Goal: Task Accomplishment & Management: Use online tool/utility

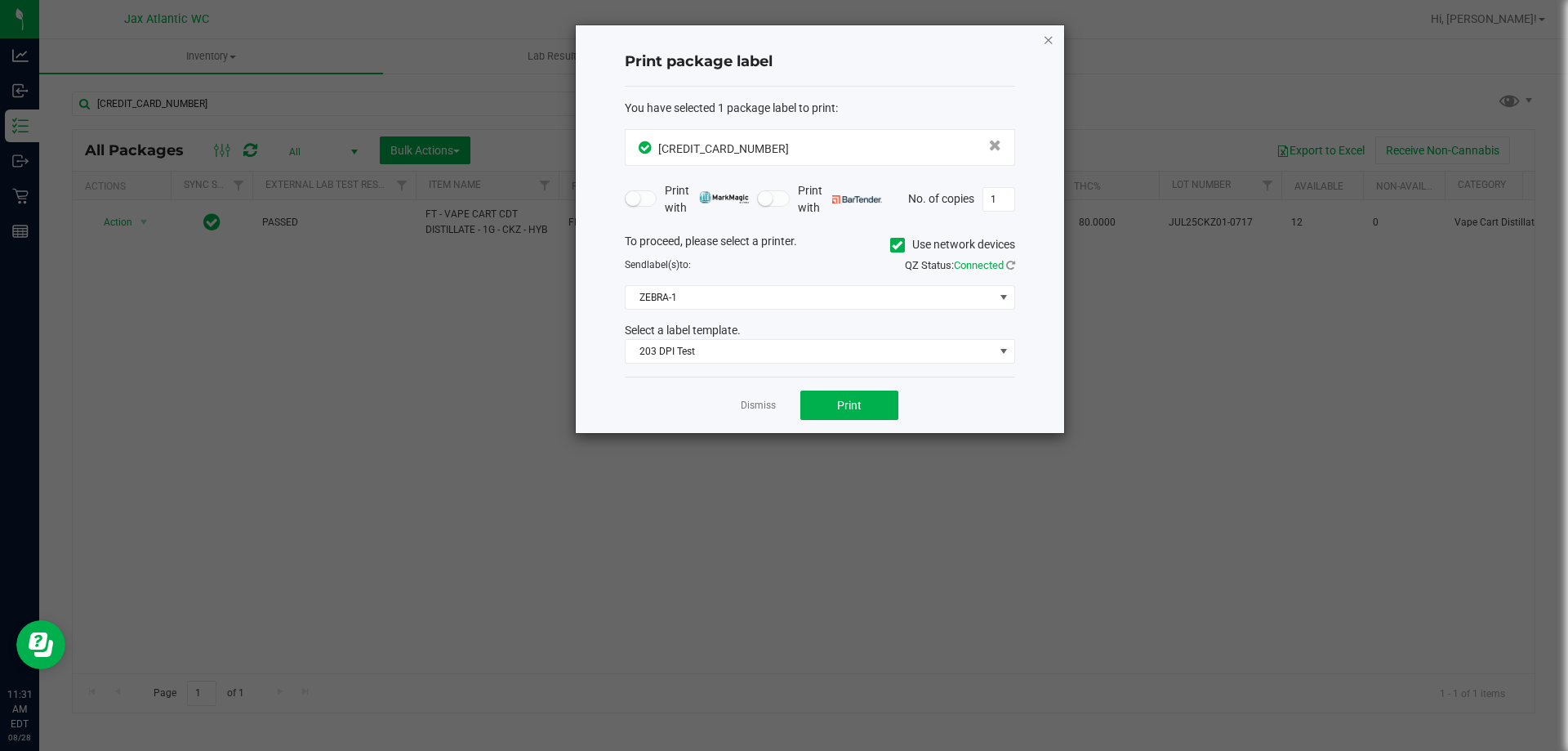
click at [1047, 39] on icon "button" at bounding box center [1049, 39] width 12 height 19
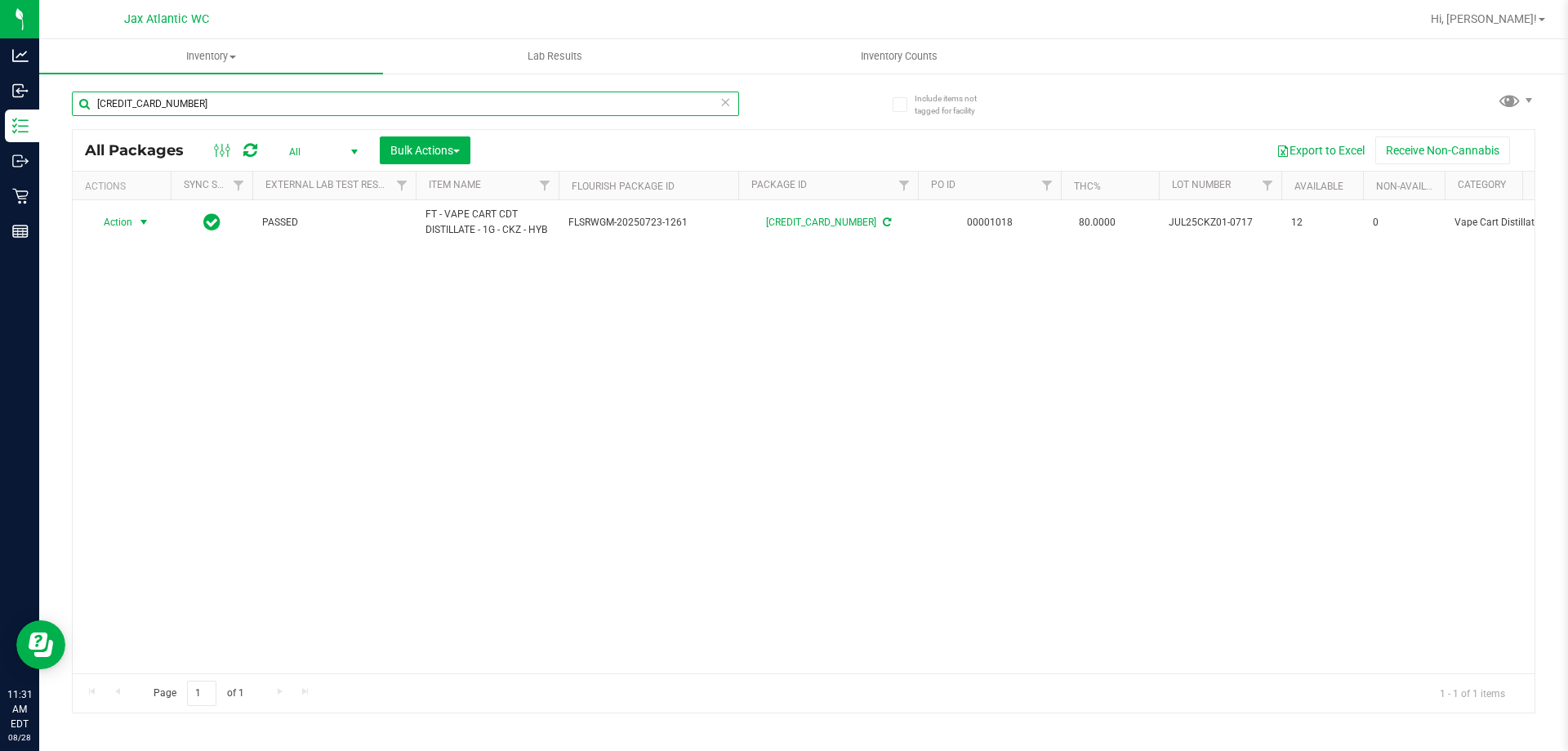
click at [196, 103] on input "[CREDIT_CARD_NUMBER]" at bounding box center [405, 103] width 667 height 24
click at [170, 114] on input "7305923064005583" at bounding box center [405, 103] width 667 height 24
click at [165, 104] on input "7305923064005583" at bounding box center [405, 103] width 667 height 24
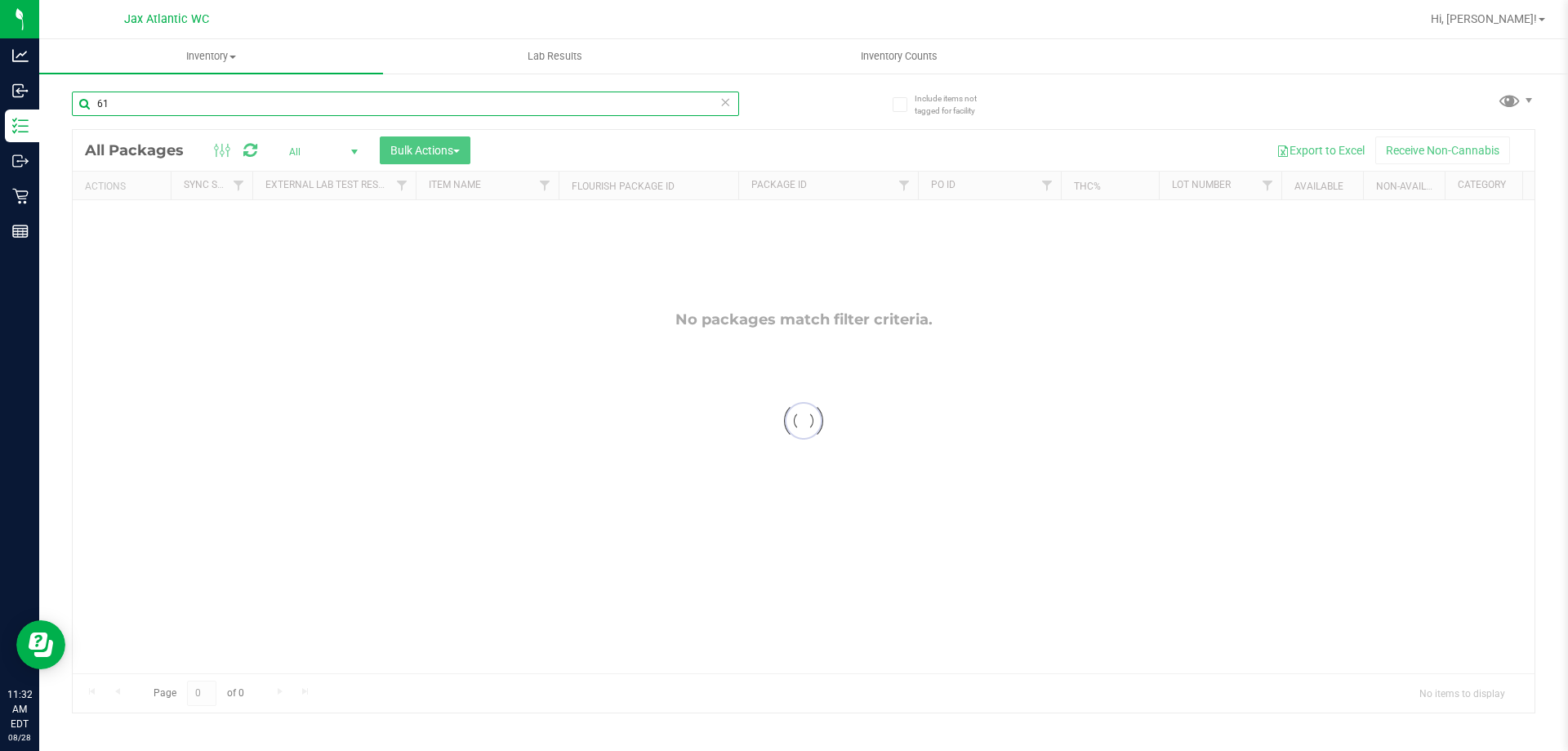
type input "6"
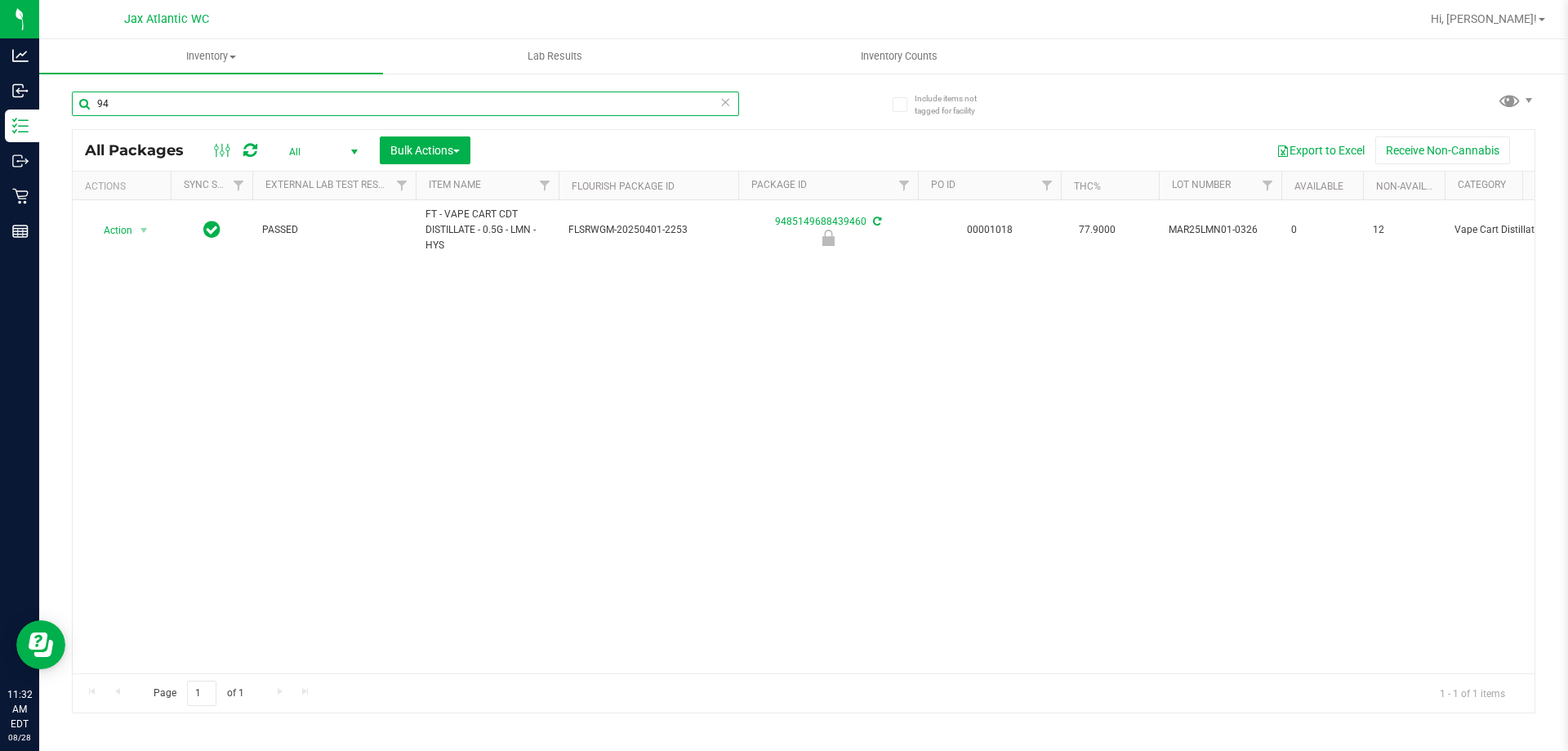
type input "9"
type input "3"
type input "4"
type input "5"
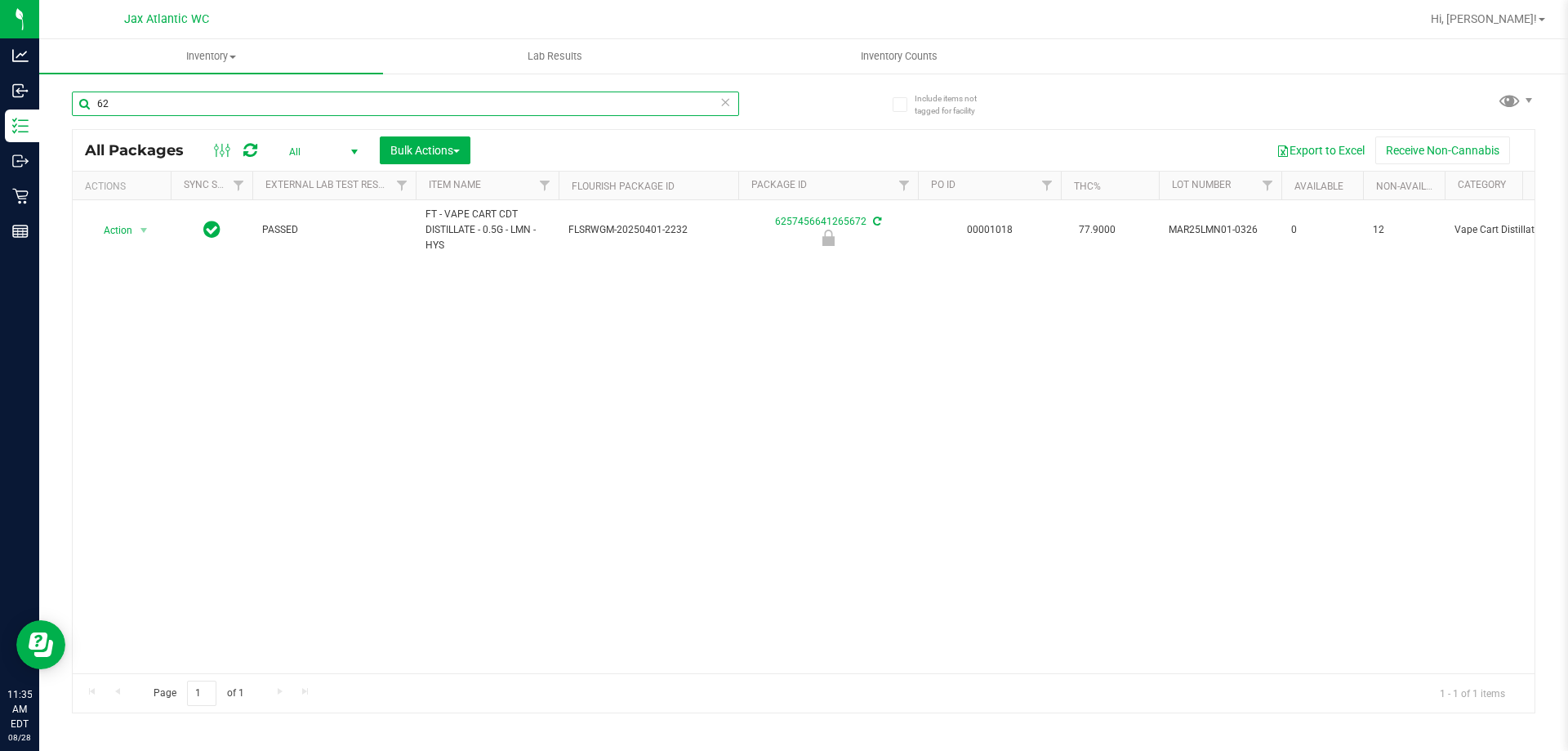
type input "6"
type input "0"
type input "2912745142069582"
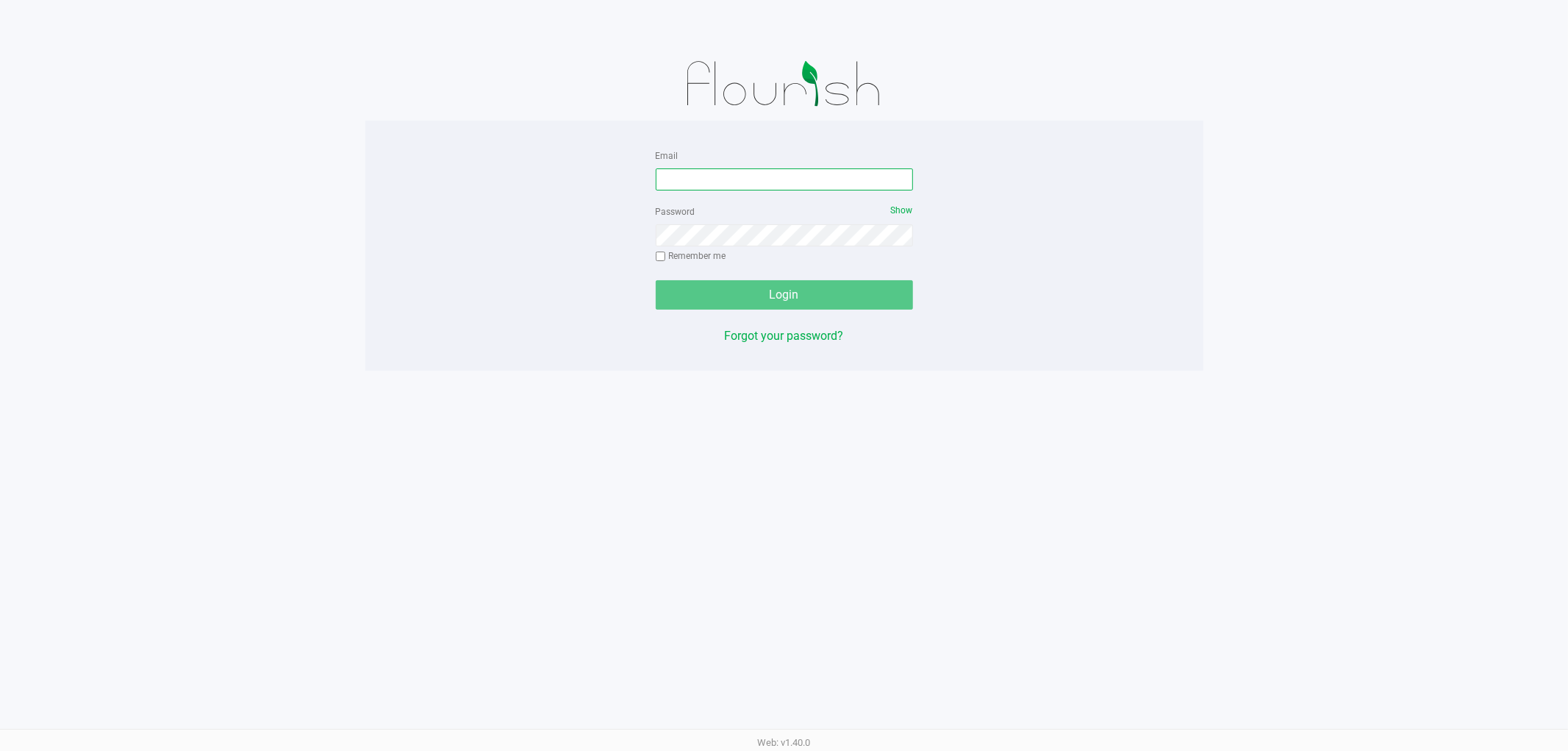
click at [731, 169] on input "Email" at bounding box center [784, 179] width 258 height 22
type input "[EMAIL_ADDRESS][DOMAIN_NAME]"
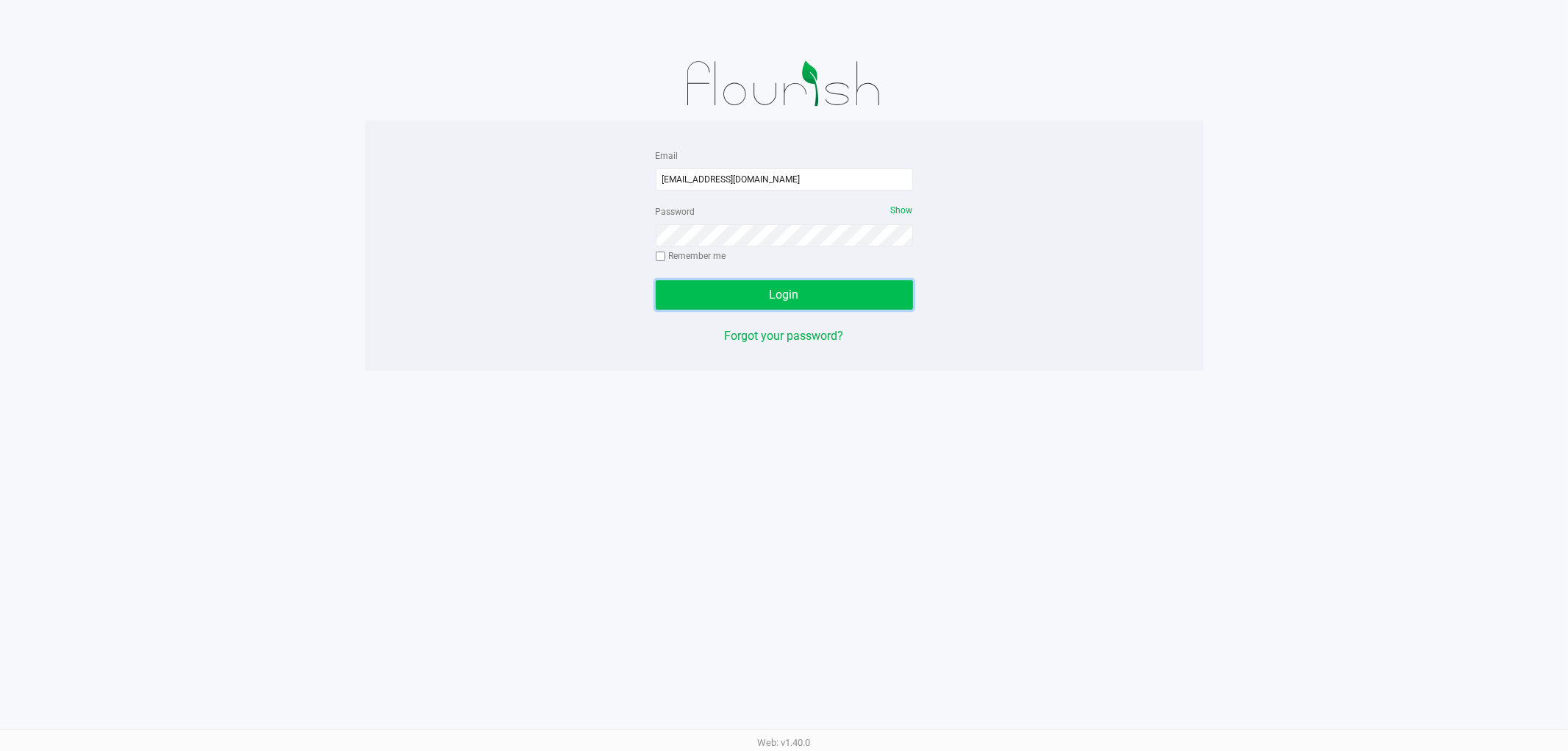
click at [740, 298] on button "Login" at bounding box center [784, 295] width 258 height 30
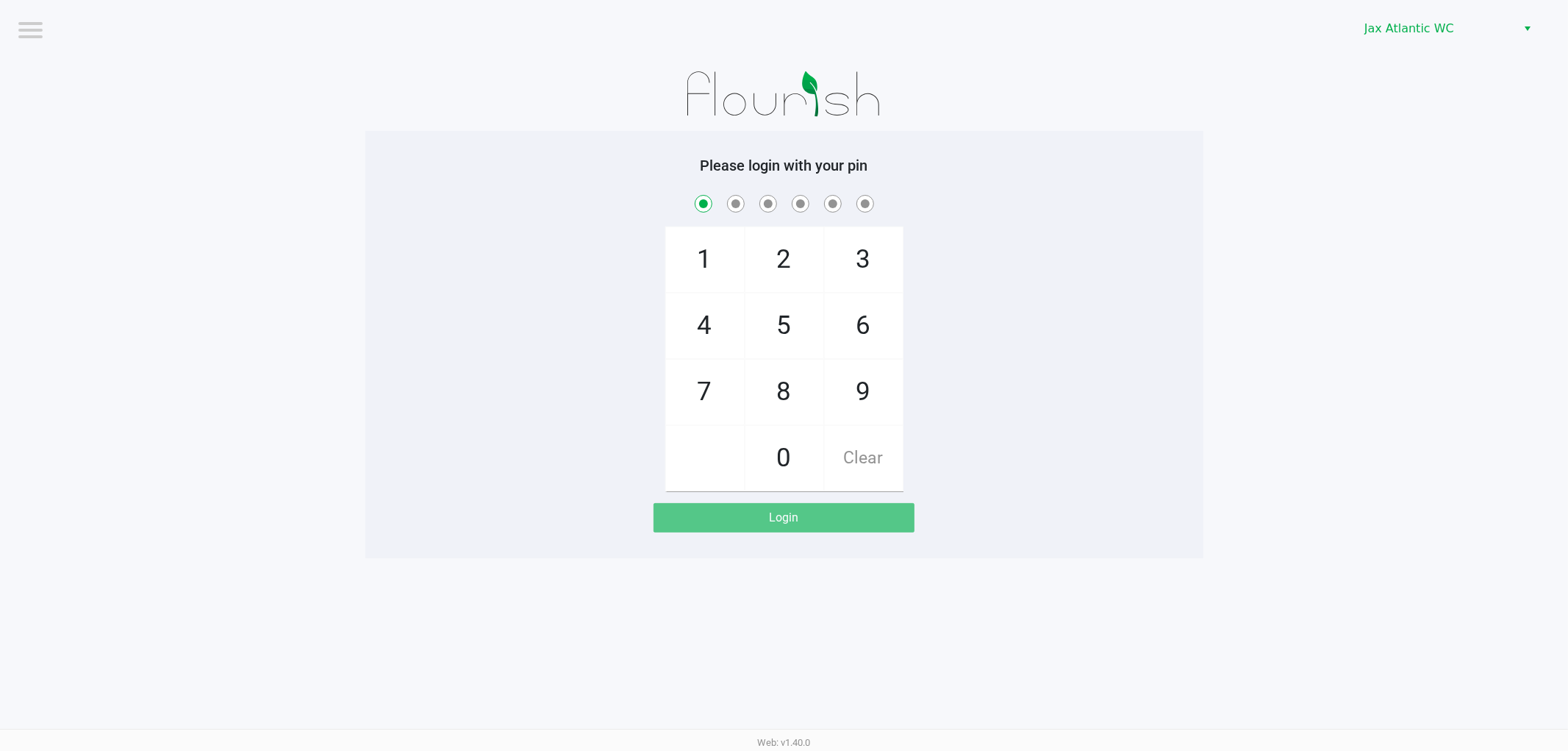
checkbox input "true"
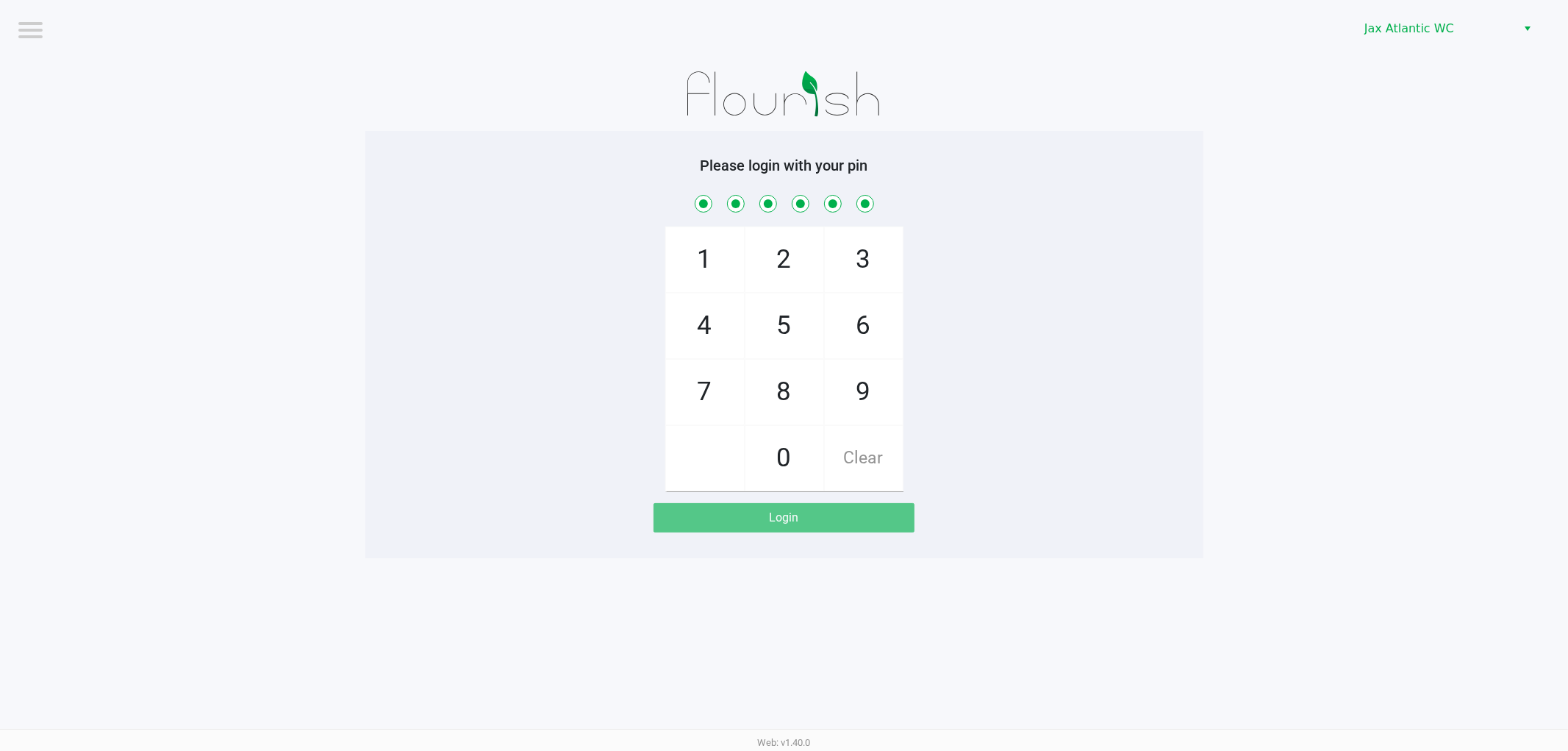
checkbox input "true"
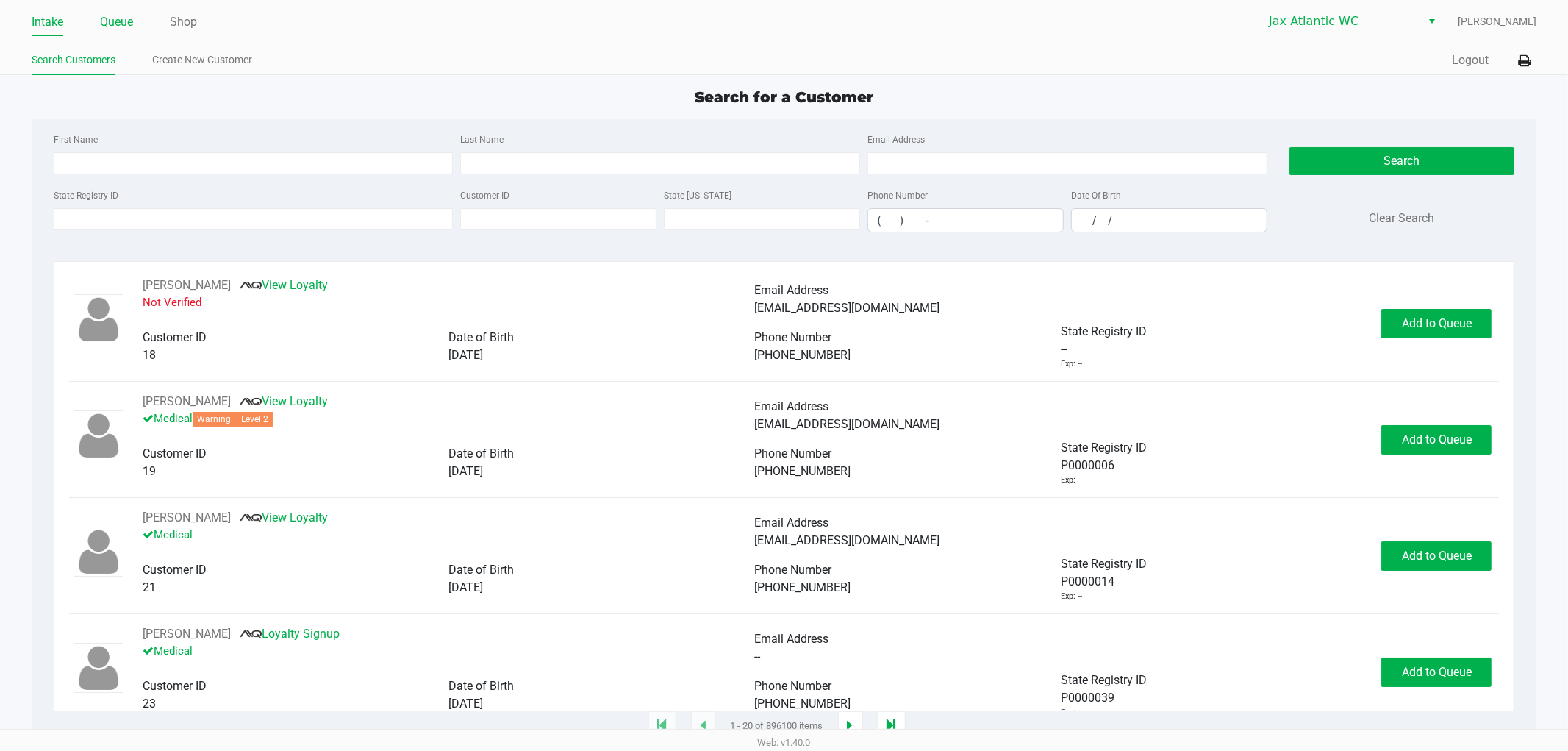
click at [118, 18] on link "Queue" at bounding box center [117, 21] width 33 height 21
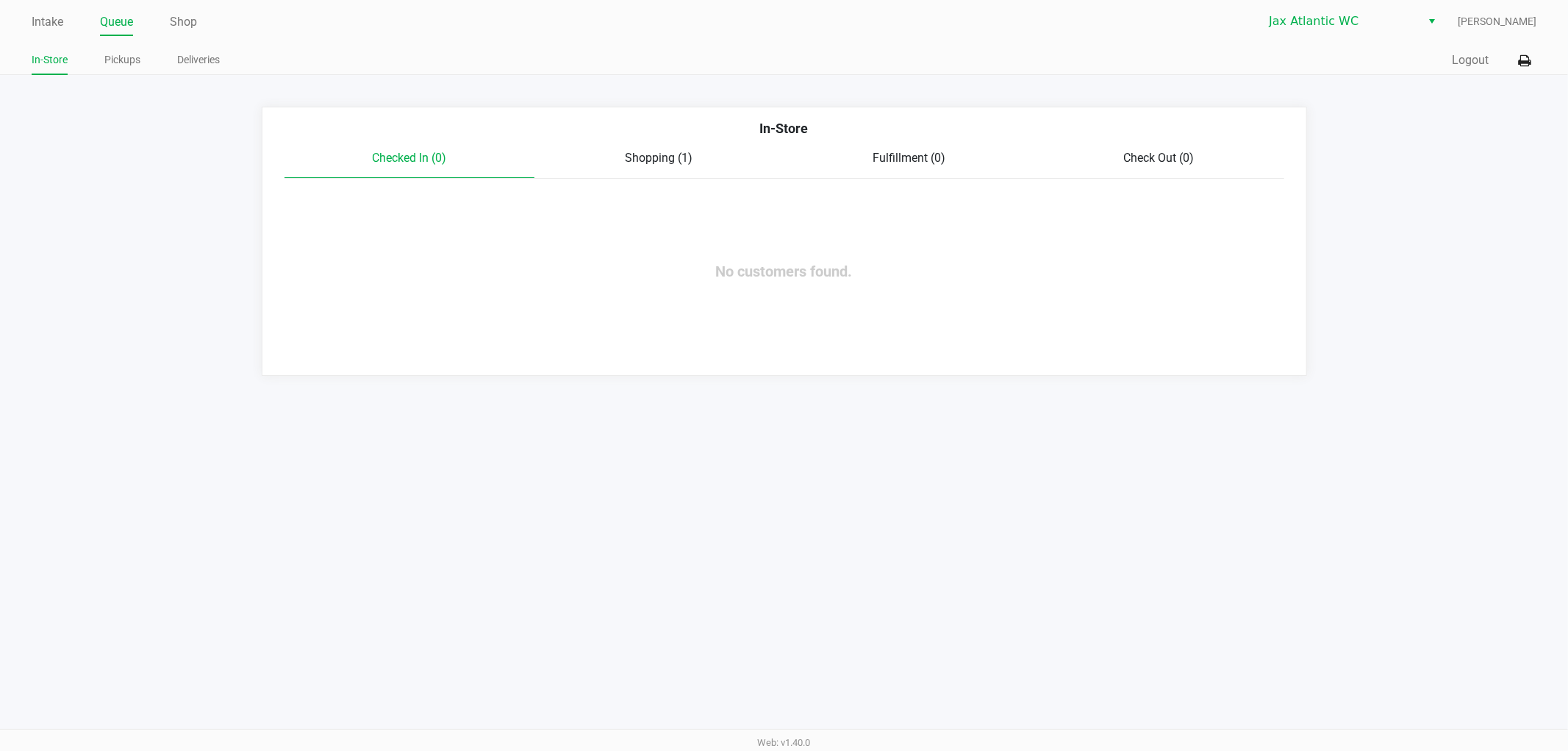
click at [638, 151] on span "Shopping (1)" at bounding box center [659, 157] width 68 height 14
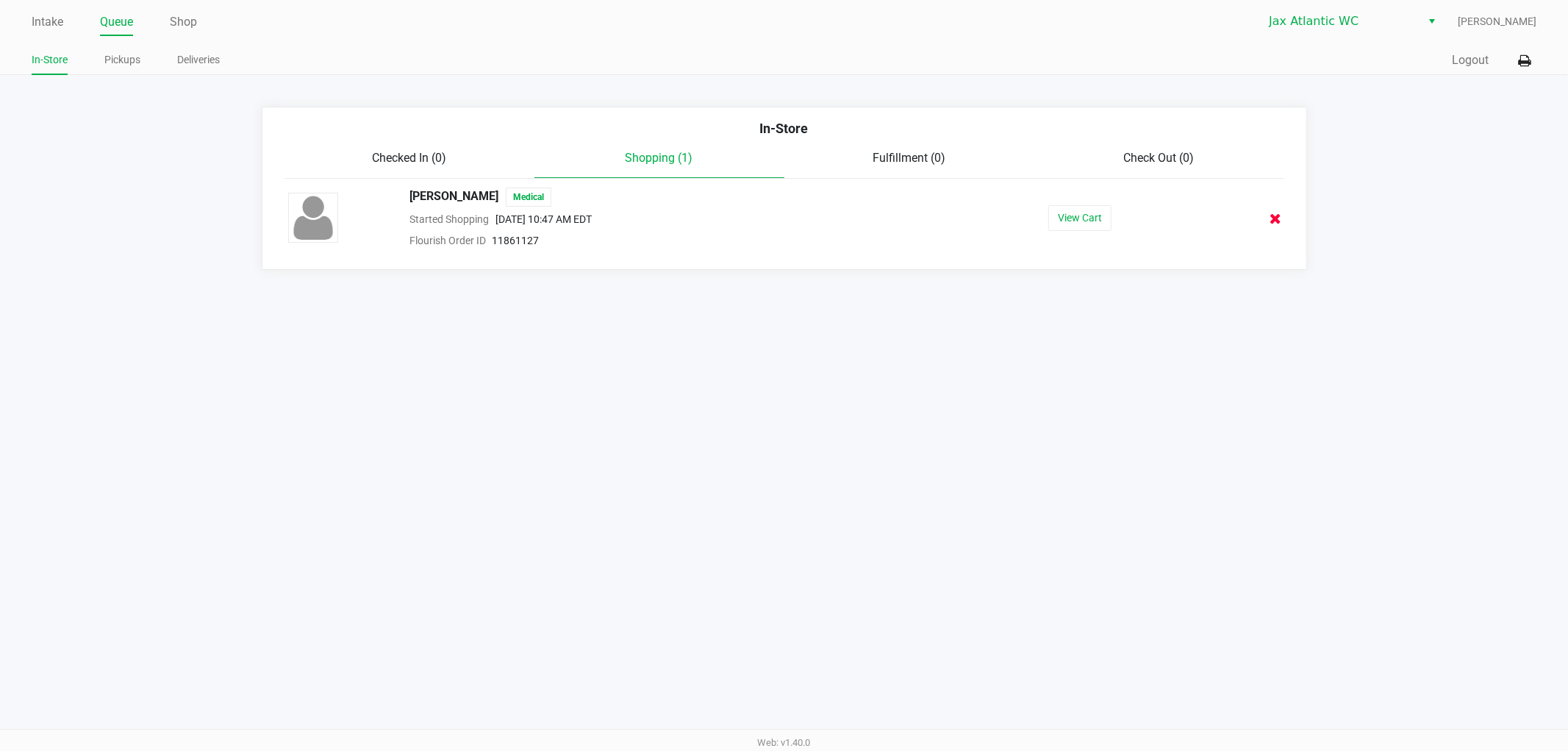
click at [1277, 215] on icon at bounding box center [1276, 219] width 11 height 11
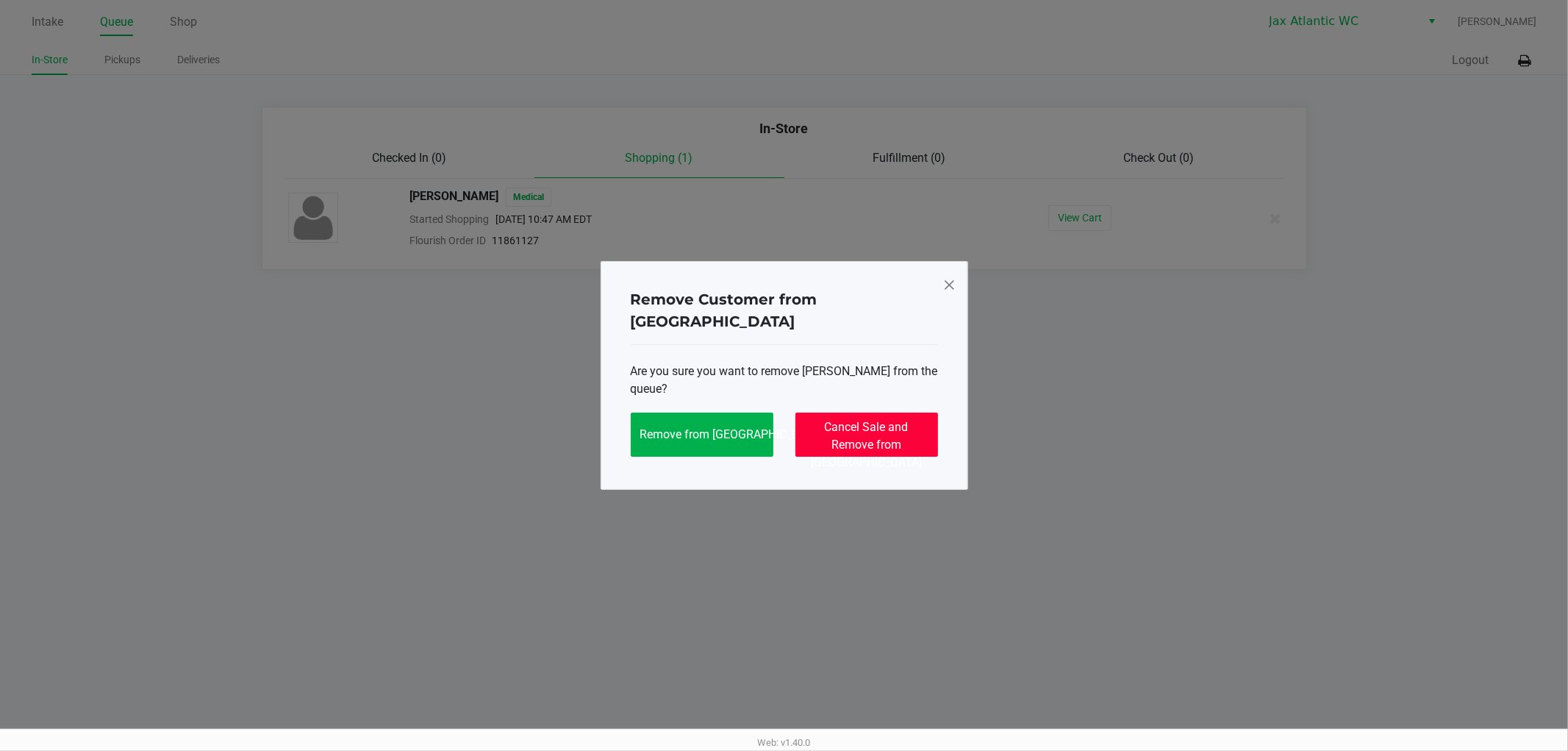
click at [859, 413] on button "Cancel Sale and Remove from Queue" at bounding box center [867, 435] width 143 height 44
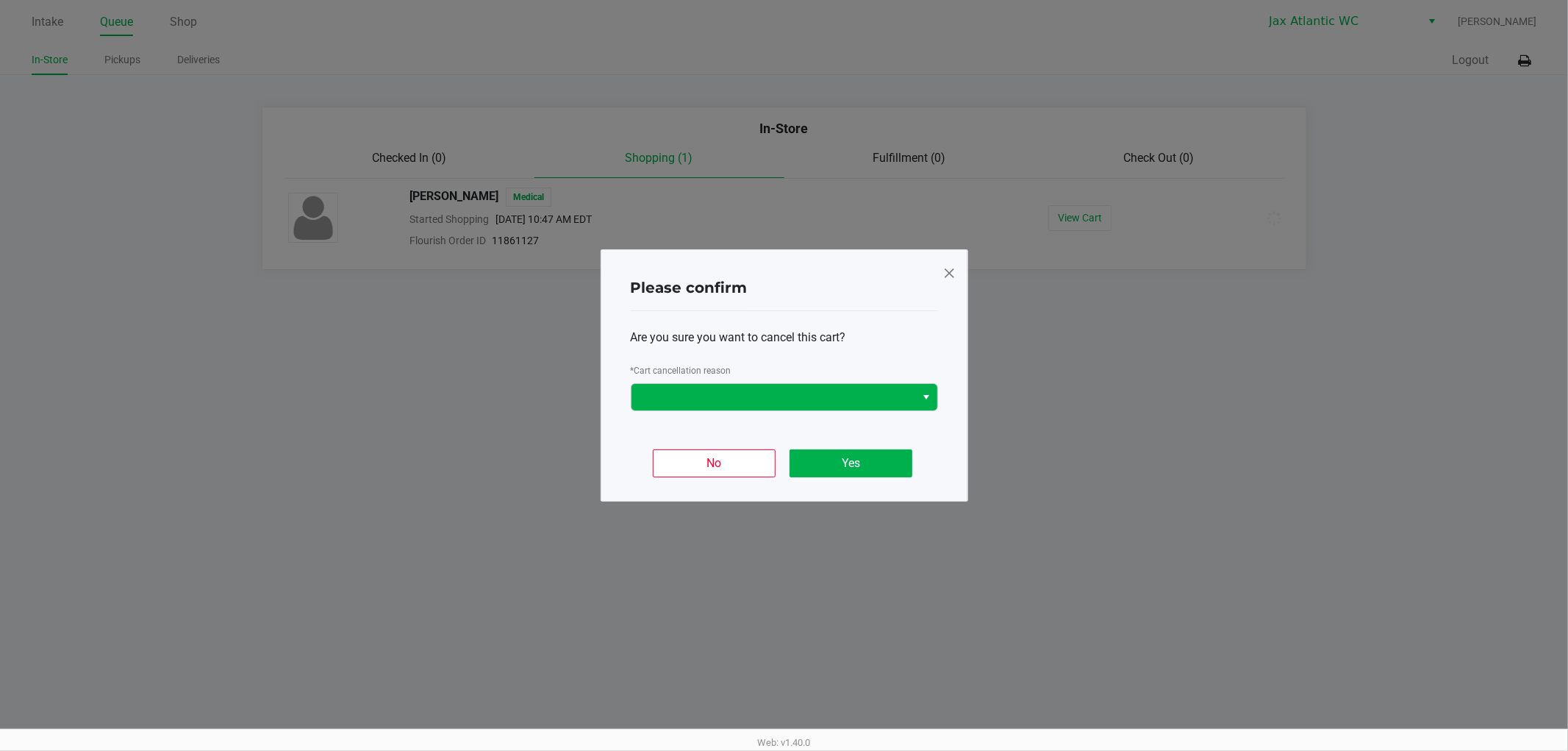
drag, startPoint x: 730, startPoint y: 414, endPoint x: 730, endPoint y: 402, distance: 12.0
click at [730, 410] on div "Are you sure you want to cancel this cart? * Cart cancellation reason" at bounding box center [784, 369] width 307 height 118
click at [730, 402] on span at bounding box center [774, 397] width 267 height 17
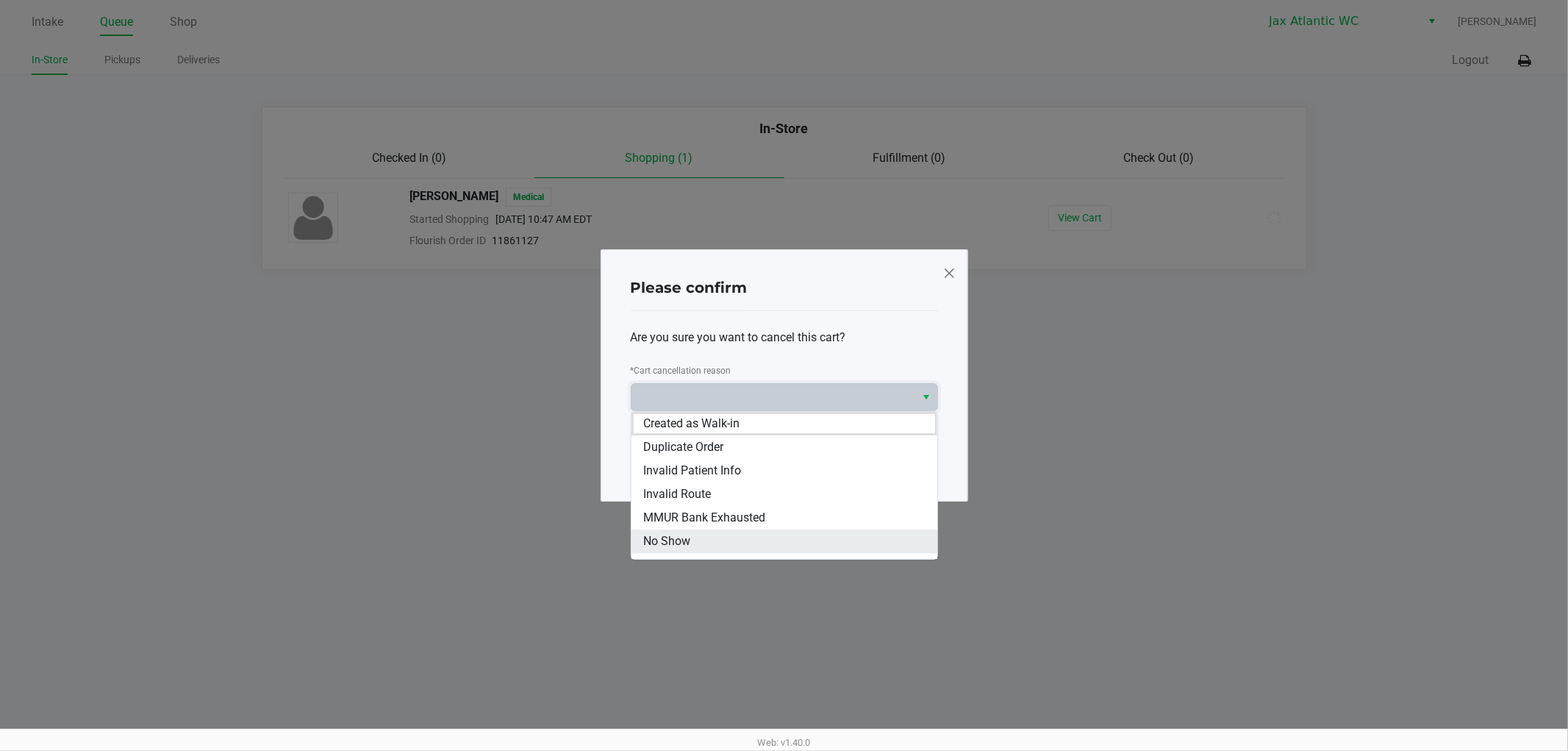
click at [691, 535] on li "No Show" at bounding box center [784, 541] width 306 height 24
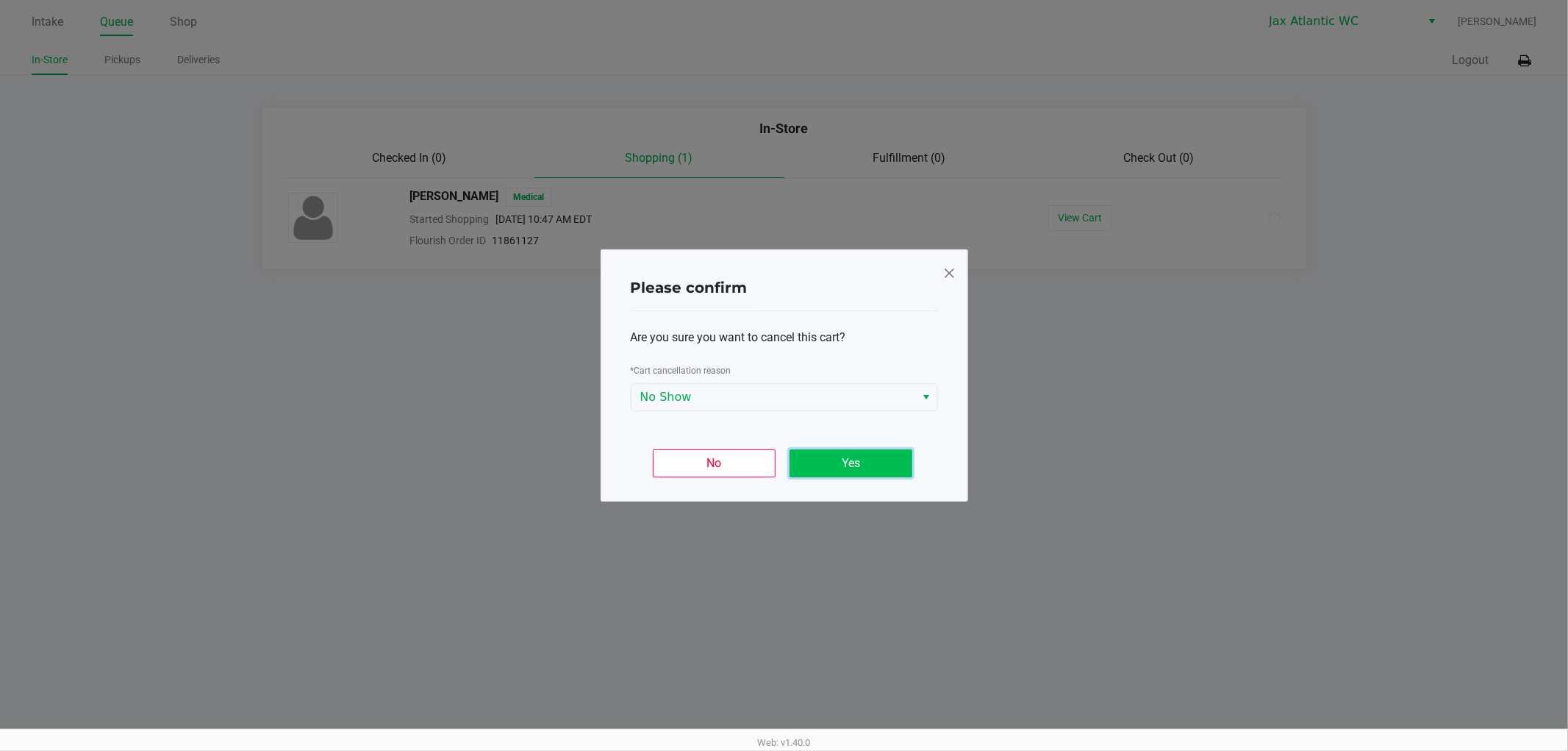
click at [823, 459] on button "Yes" at bounding box center [851, 463] width 123 height 28
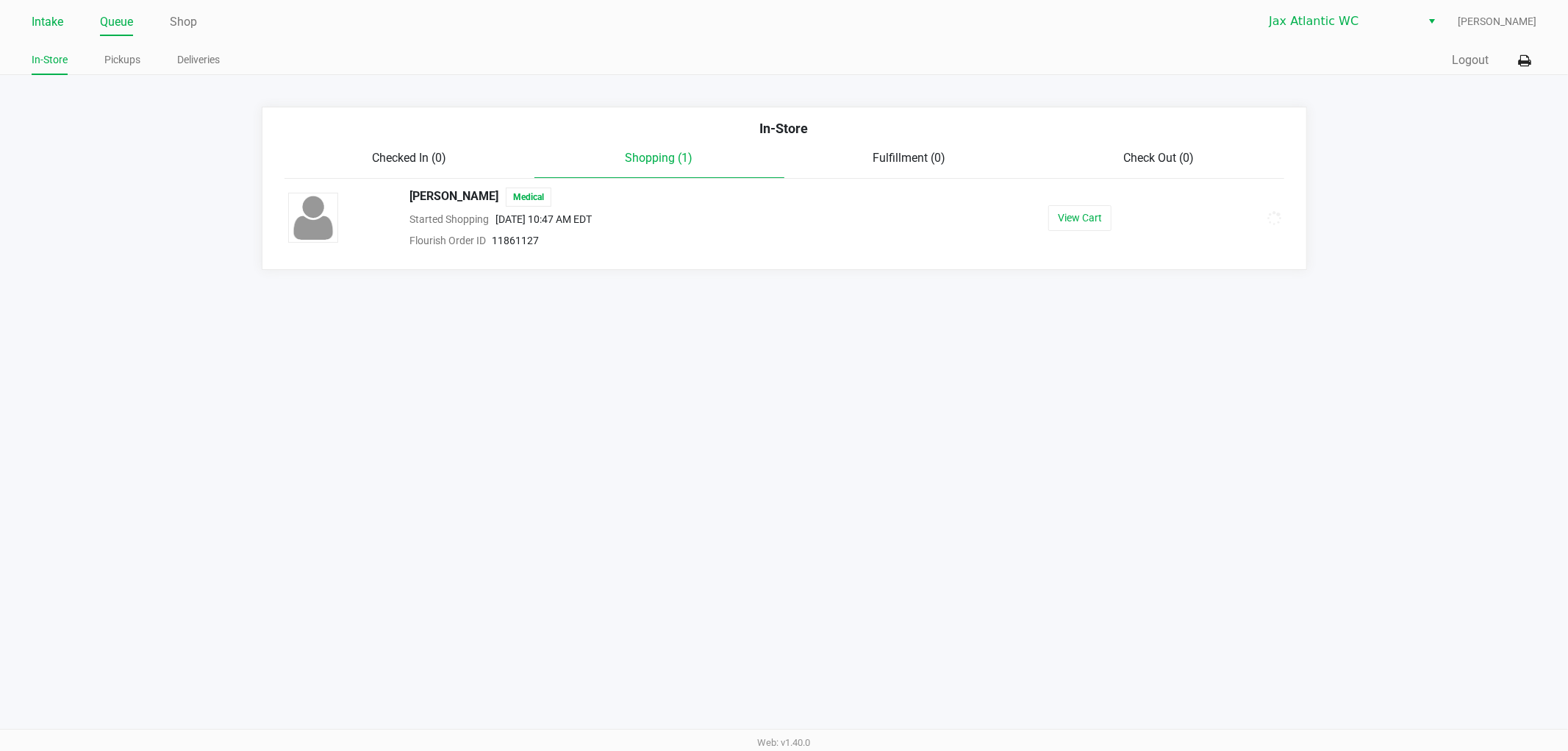
click at [43, 17] on link "Intake" at bounding box center [48, 21] width 32 height 21
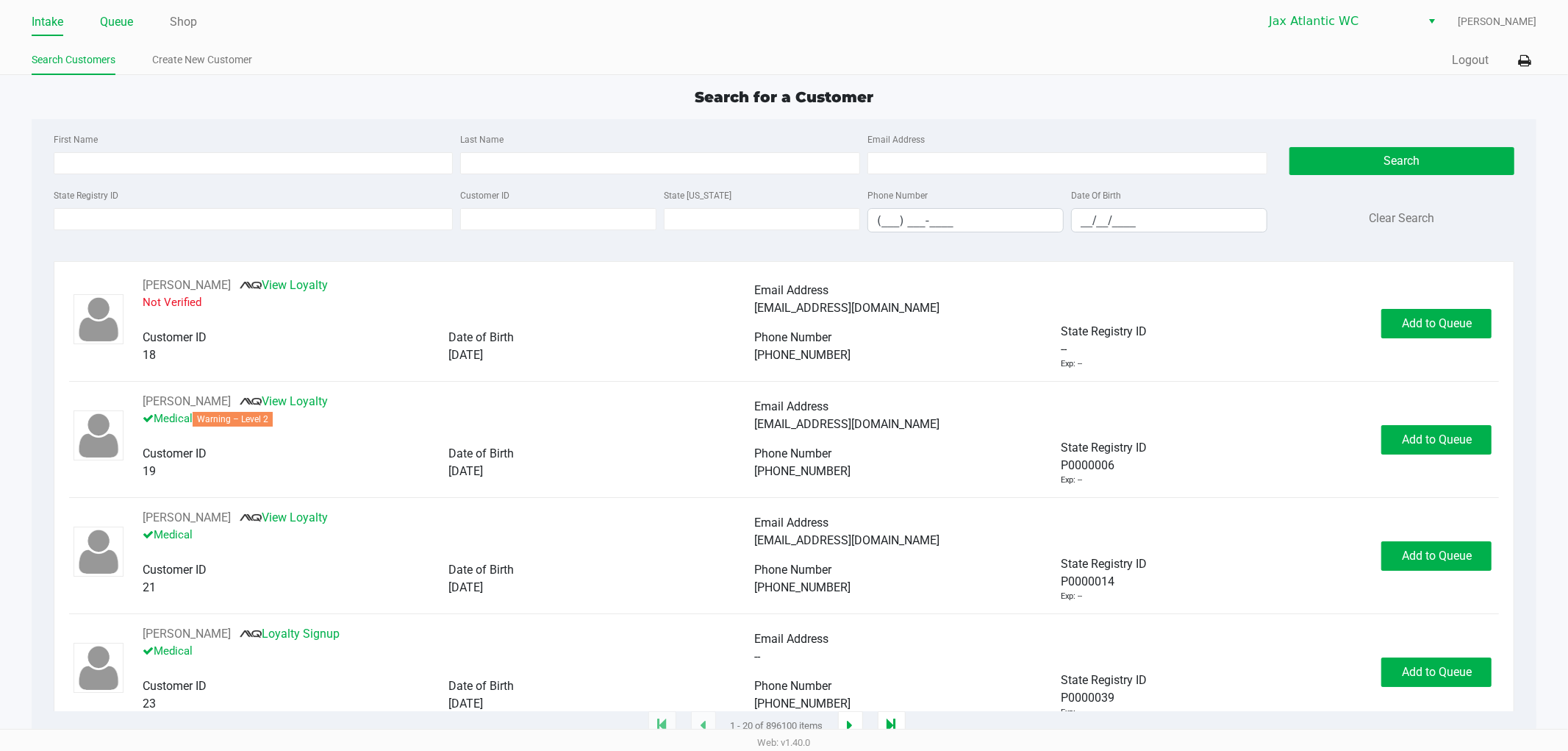
click at [130, 21] on link "Queue" at bounding box center [117, 21] width 33 height 21
